Goal: Transaction & Acquisition: Purchase product/service

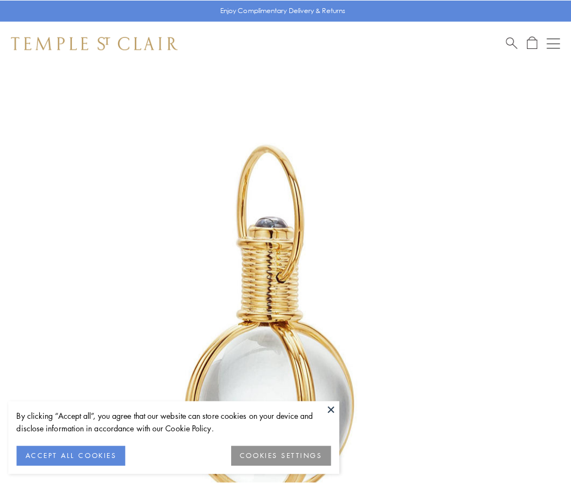
scroll to position [284, 0]
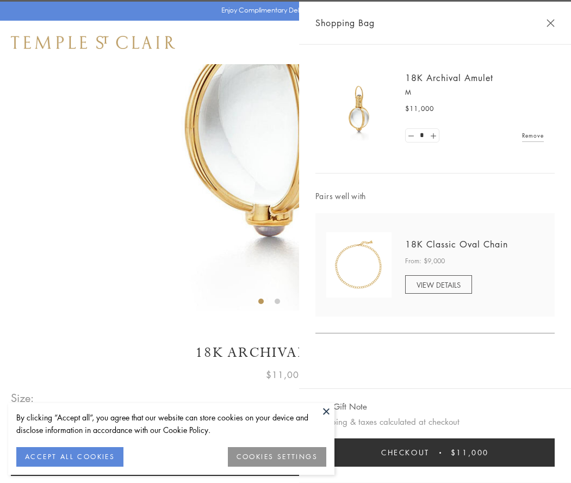
click at [435, 453] on button "Checkout $11,000" at bounding box center [434, 452] width 239 height 28
